Goal: Entertainment & Leisure: Consume media (video, audio)

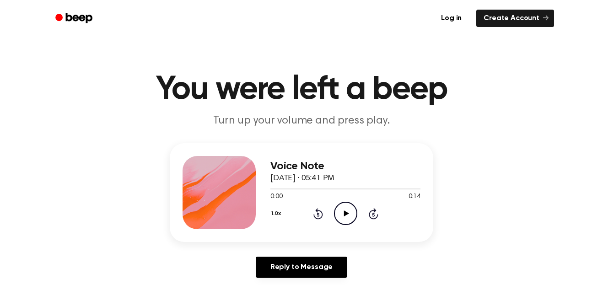
click at [346, 208] on icon "Play Audio" at bounding box center [345, 213] width 23 height 23
click at [345, 216] on icon "Play Audio" at bounding box center [345, 213] width 23 height 23
click at [335, 212] on icon "Play Audio" at bounding box center [345, 213] width 23 height 23
click at [341, 211] on icon "Play Audio" at bounding box center [345, 213] width 23 height 23
click at [350, 211] on icon "Play Audio" at bounding box center [345, 213] width 23 height 23
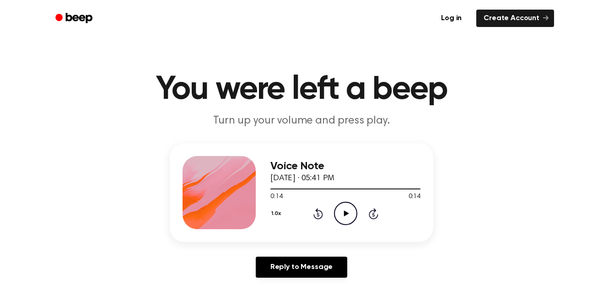
click at [345, 216] on icon "Play Audio" at bounding box center [345, 213] width 23 height 23
click at [336, 216] on icon "Play Audio" at bounding box center [345, 213] width 23 height 23
click at [318, 209] on icon at bounding box center [318, 213] width 10 height 11
click at [297, 226] on div "Voice Note [DATE] · 05:41 PM 0:07 0:14 Your browser does not support the [objec…" at bounding box center [345, 192] width 150 height 73
click at [315, 212] on icon "Rewind 5 seconds" at bounding box center [318, 214] width 10 height 12
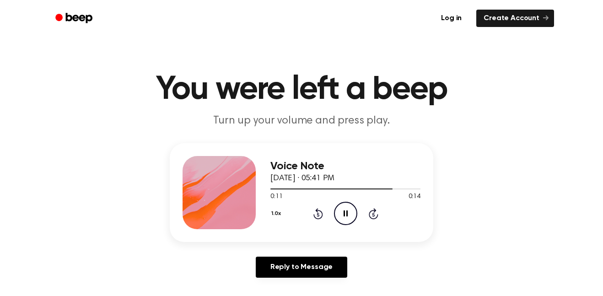
click at [291, 219] on div "1.0x Rewind 5 seconds Pause Audio Skip 5 seconds" at bounding box center [345, 213] width 150 height 23
click at [318, 215] on icon "Rewind 5 seconds" at bounding box center [318, 214] width 10 height 12
click at [318, 215] on icon at bounding box center [318, 215] width 2 height 4
click at [339, 217] on icon "Play Audio" at bounding box center [345, 213] width 23 height 23
click at [372, 220] on div "1.0x Rewind 5 seconds Pause Audio Skip 5 seconds" at bounding box center [345, 213] width 150 height 23
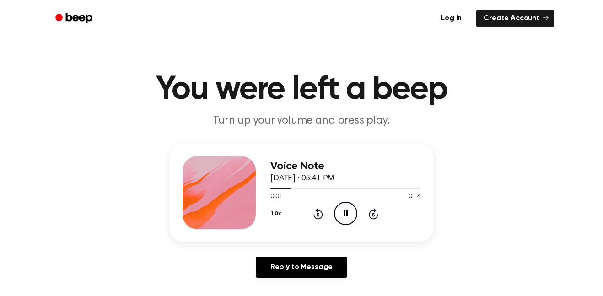
click at [369, 210] on icon "Skip 5 seconds" at bounding box center [373, 214] width 10 height 12
click at [330, 207] on div "1.0x Rewind 5 seconds Pause Audio Skip 5 seconds" at bounding box center [345, 213] width 150 height 23
click at [321, 212] on icon at bounding box center [318, 213] width 10 height 11
click at [318, 226] on div "Voice Note [DATE] · 05:41 PM 0:07 0:14 Your browser does not support the [objec…" at bounding box center [345, 192] width 150 height 73
click at [322, 217] on icon at bounding box center [318, 213] width 10 height 11
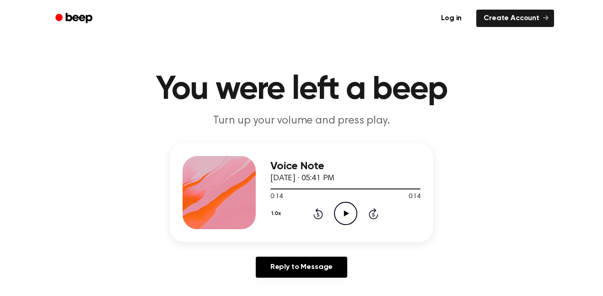
click at [318, 215] on icon at bounding box center [318, 215] width 2 height 4
click at [358, 205] on div "1.0x Rewind 5 seconds Play Audio Skip 5 seconds" at bounding box center [345, 213] width 150 height 23
click at [345, 216] on icon at bounding box center [346, 213] width 5 height 6
click at [318, 217] on icon "Rewind 5 seconds" at bounding box center [318, 214] width 10 height 12
click at [318, 213] on icon at bounding box center [318, 215] width 2 height 4
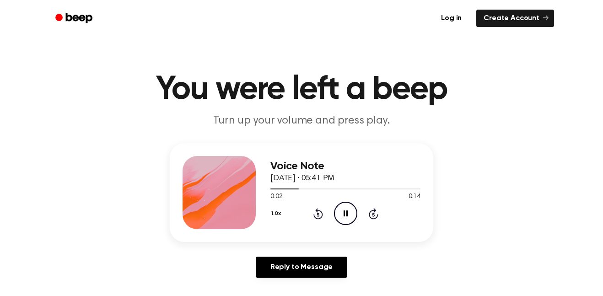
click at [345, 216] on icon "Pause Audio" at bounding box center [345, 213] width 23 height 23
click at [316, 209] on icon at bounding box center [318, 213] width 10 height 11
click at [315, 211] on icon at bounding box center [318, 213] width 10 height 11
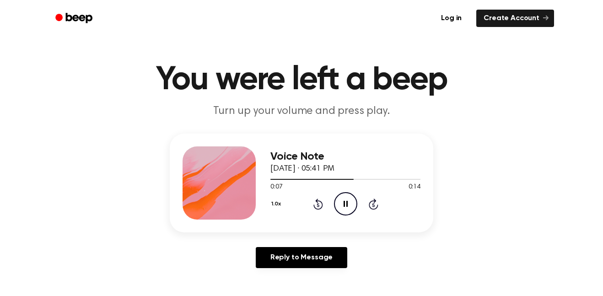
click at [312, 210] on div "1.0x Rewind 5 seconds Pause Audio Skip 5 seconds" at bounding box center [345, 203] width 150 height 23
click at [312, 210] on div "1.0x Rewind 5 seconds Play Audio Skip 5 seconds" at bounding box center [345, 203] width 150 height 23
click at [322, 198] on icon "Rewind 5 seconds" at bounding box center [318, 204] width 10 height 12
click at [318, 202] on icon at bounding box center [318, 204] width 10 height 11
click at [316, 199] on icon "Rewind 5 seconds" at bounding box center [318, 204] width 10 height 12
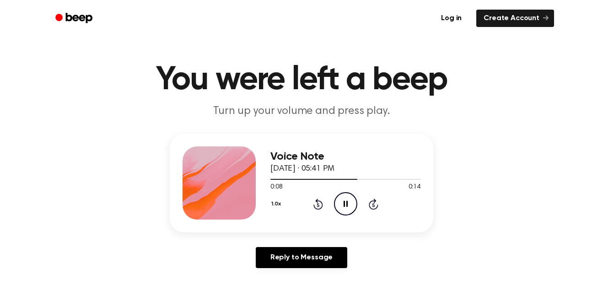
click at [323, 202] on icon "Rewind 5 seconds" at bounding box center [318, 204] width 10 height 12
click at [318, 205] on icon at bounding box center [318, 205] width 2 height 4
click at [315, 205] on icon "Rewind 5 seconds" at bounding box center [318, 204] width 10 height 12
click at [164, 219] on div "Voice Note [DATE] · 05:41 PM 0:02 0:14 Your browser does not support the [objec…" at bounding box center [301, 205] width 581 height 142
click at [347, 219] on div "Voice Note [DATE] · 05:41 PM 0:14 0:14 Your browser does not support the [objec…" at bounding box center [345, 182] width 150 height 73
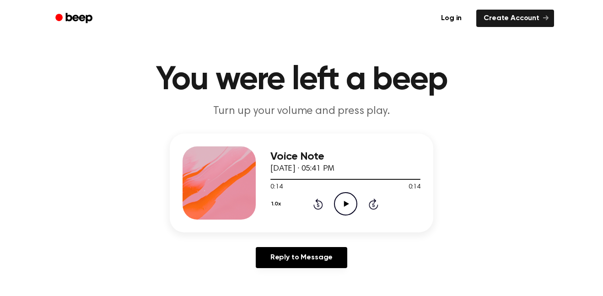
click at [351, 199] on icon "Play Audio" at bounding box center [345, 203] width 23 height 23
click at [321, 202] on icon at bounding box center [318, 204] width 10 height 11
click at [164, 219] on div "Voice Note [DATE] · 05:41 PM 0:14 0:14 Your browser does not support the [objec…" at bounding box center [301, 205] width 581 height 142
click at [356, 191] on div "0:14 0:14" at bounding box center [345, 188] width 150 height 10
click at [353, 194] on icon "Play Audio" at bounding box center [345, 203] width 23 height 23
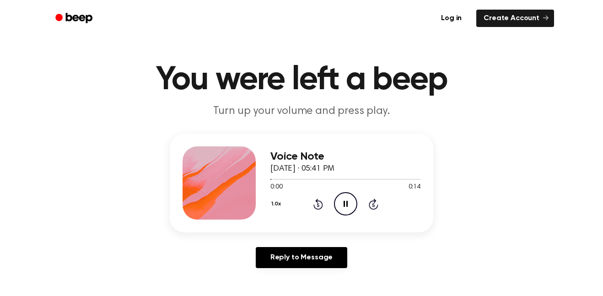
click at [318, 205] on icon at bounding box center [318, 205] width 2 height 4
click at [372, 210] on div "1.0x Rewind 5 seconds Pause Audio Skip 5 seconds" at bounding box center [345, 203] width 150 height 23
click at [349, 199] on icon "Play Audio" at bounding box center [345, 203] width 23 height 23
click at [354, 219] on div "Voice Note [DATE] · 05:41 PM 0:14 0:14 Your browser does not support the [objec…" at bounding box center [345, 182] width 150 height 73
click at [334, 198] on icon "Play Audio" at bounding box center [345, 203] width 23 height 23
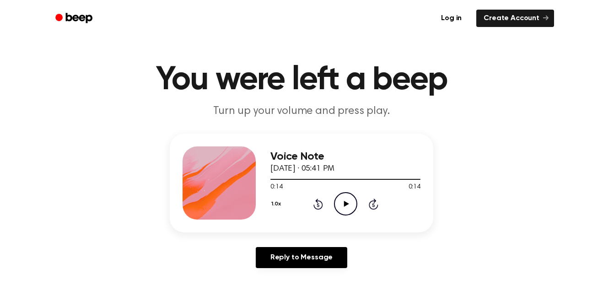
click at [345, 199] on icon "Play Audio" at bounding box center [345, 203] width 23 height 23
click at [363, 211] on div "1.0x Rewind 5 seconds Pause Audio Skip 5 seconds" at bounding box center [345, 203] width 150 height 23
click at [371, 209] on icon at bounding box center [374, 204] width 10 height 11
click at [316, 200] on icon at bounding box center [318, 204] width 10 height 11
click at [334, 203] on circle at bounding box center [345, 204] width 22 height 22
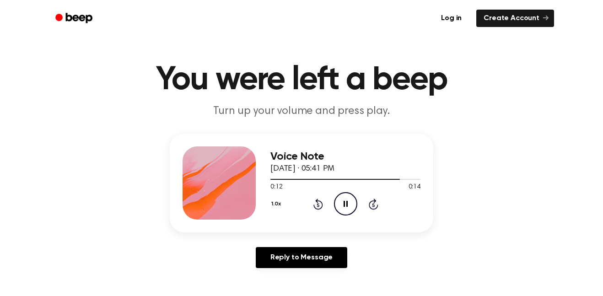
click at [318, 199] on icon at bounding box center [318, 204] width 10 height 11
click at [360, 203] on div "1.0x Rewind 5 seconds Play Audio Skip 5 seconds" at bounding box center [345, 203] width 150 height 23
click at [352, 203] on icon "Play Audio" at bounding box center [345, 203] width 23 height 23
click at [370, 202] on icon at bounding box center [374, 204] width 10 height 11
click at [372, 204] on icon "Skip 5 seconds" at bounding box center [373, 204] width 10 height 12
